Goal: Task Accomplishment & Management: Complete application form

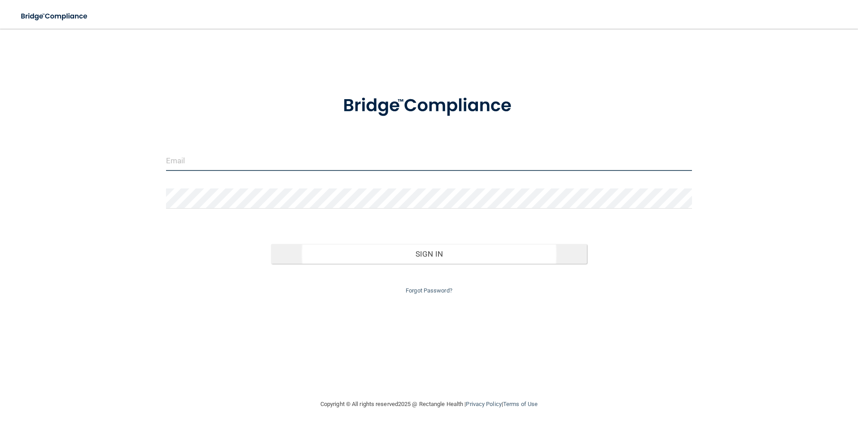
type input "[EMAIL_ADDRESS][DOMAIN_NAME]"
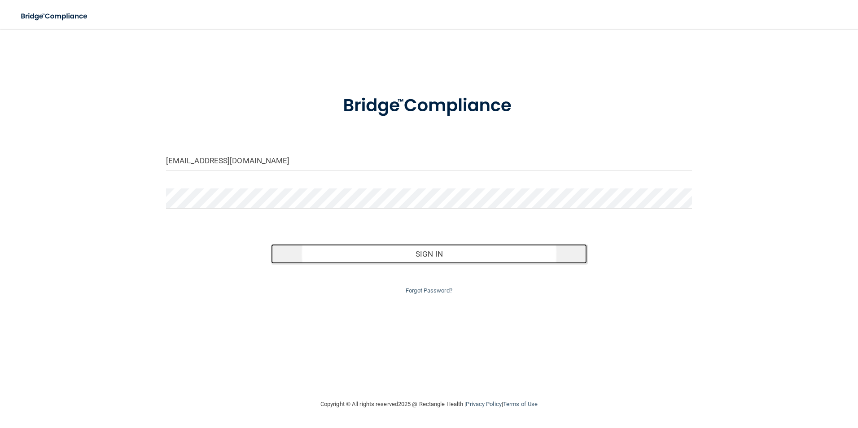
click at [476, 254] on button "Sign In" at bounding box center [429, 254] width 316 height 20
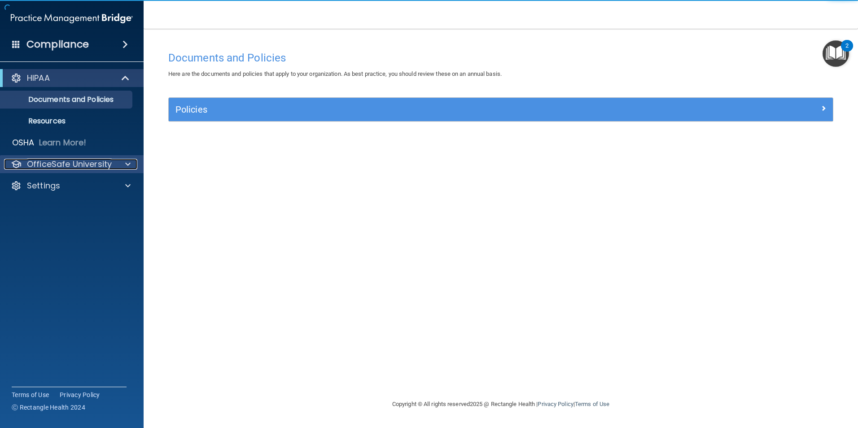
click at [116, 168] on div at bounding box center [126, 164] width 22 height 11
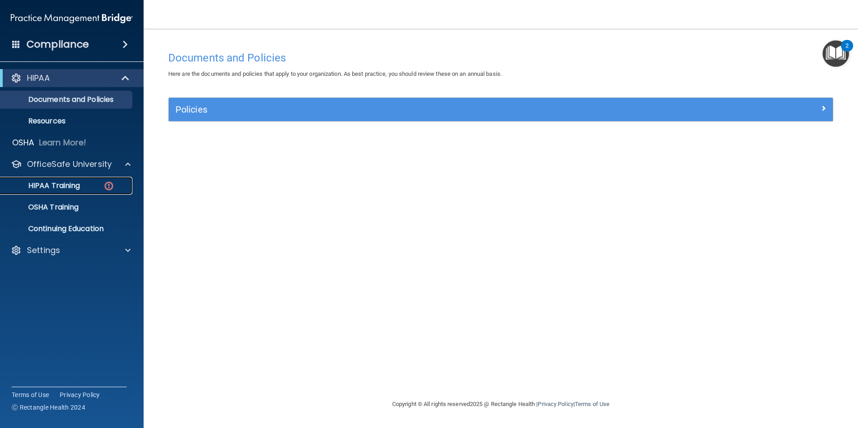
click at [88, 186] on div "HIPAA Training" at bounding box center [67, 185] width 123 height 9
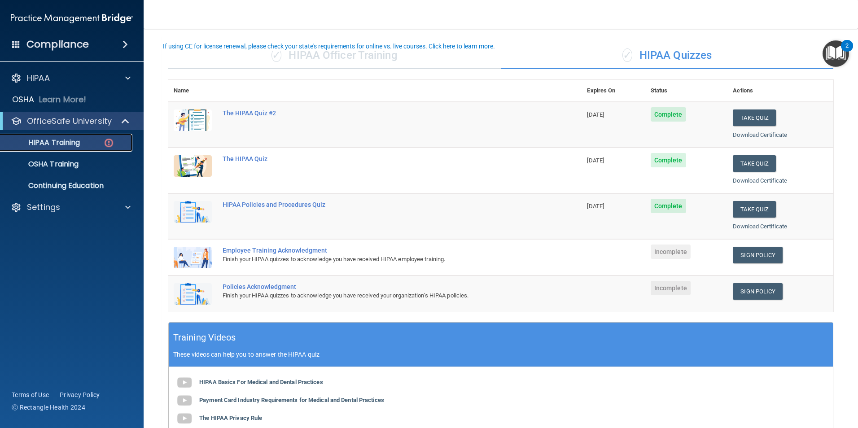
scroll to position [90, 0]
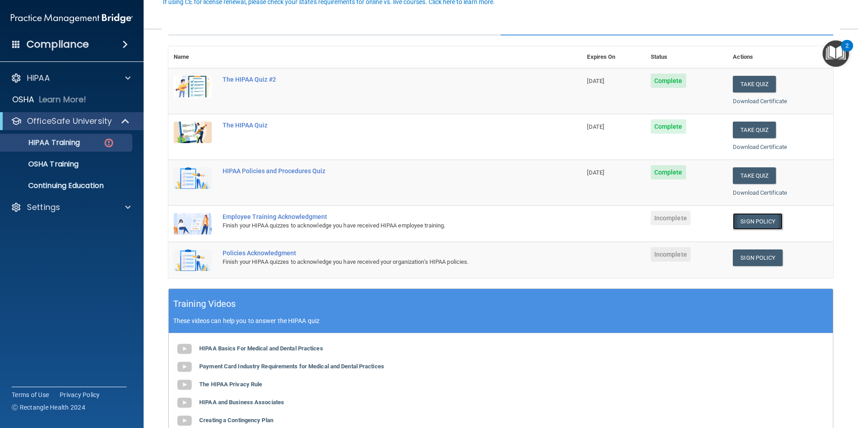
click at [745, 222] on link "Sign Policy" at bounding box center [758, 221] width 50 height 17
click at [750, 259] on link "Sign Policy" at bounding box center [758, 258] width 50 height 17
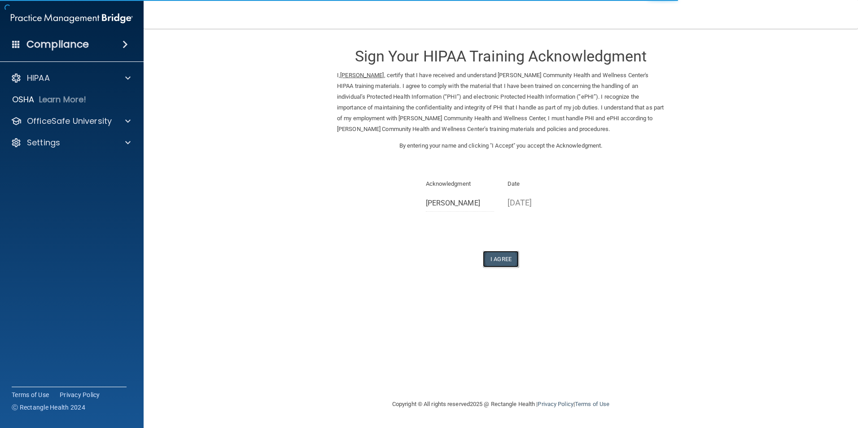
click at [505, 259] on button "I Agree" at bounding box center [501, 259] width 36 height 17
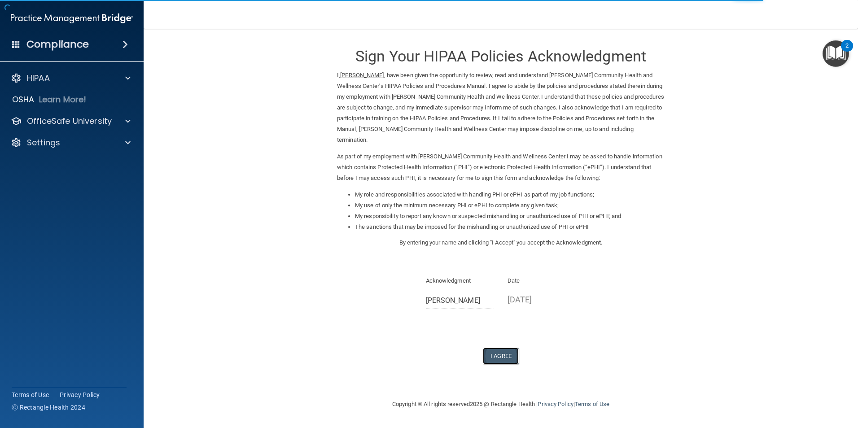
click at [509, 356] on button "I Agree" at bounding box center [501, 356] width 36 height 17
